Goal: Information Seeking & Learning: Learn about a topic

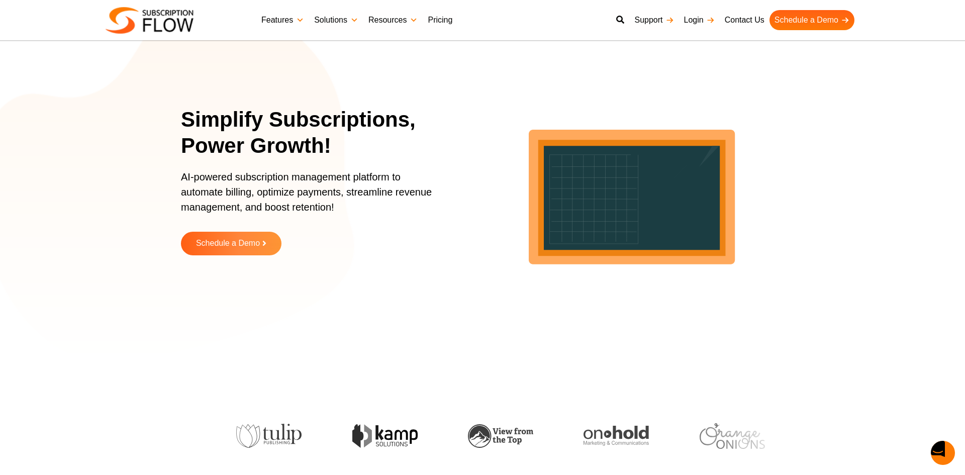
click at [279, 19] on link "Features" at bounding box center [282, 20] width 53 height 20
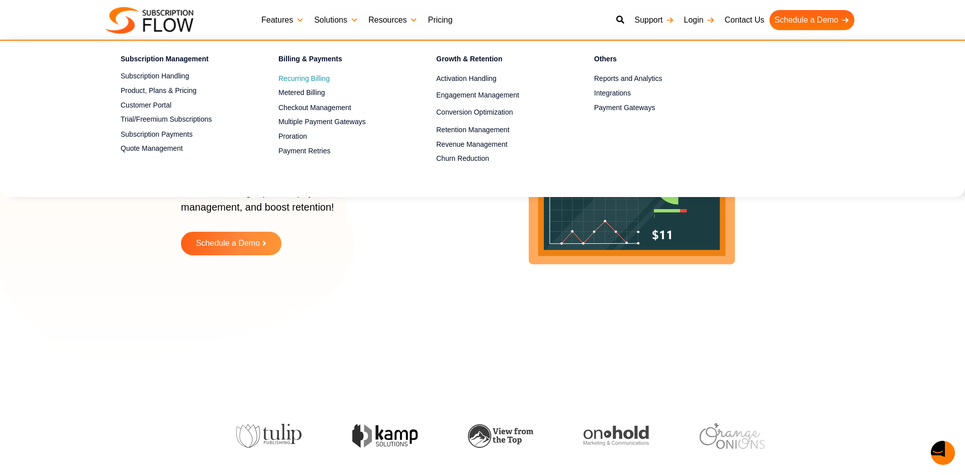
click at [306, 73] on span "Recurring Billing" at bounding box center [303, 78] width 51 height 11
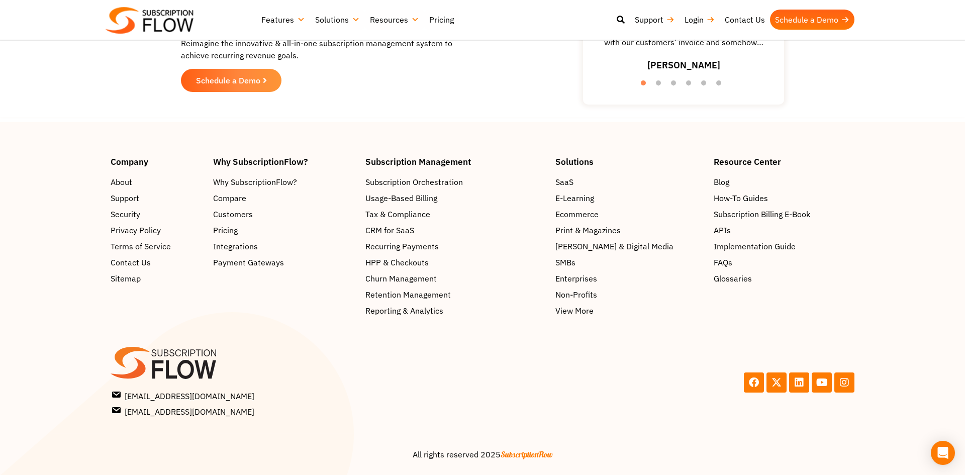
scroll to position [2601, 0]
